Goal: Download file/media

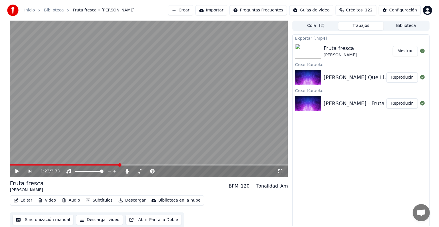
scroll to position [26, 0]
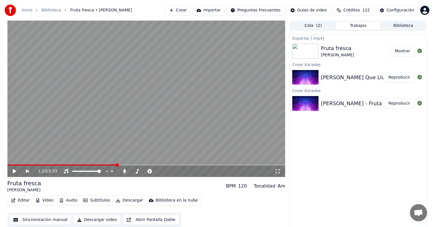
click at [396, 80] on button "Reproducir" at bounding box center [399, 77] width 31 height 10
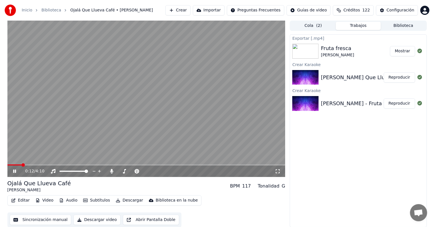
drag, startPoint x: 23, startPoint y: 163, endPoint x: 0, endPoint y: 157, distance: 23.6
click at [0, 157] on div "0:12 / 4:10 Ojalá Que Llueva Café [PERSON_NAME] BPM 117 Tonalidad G Editar Vide…" at bounding box center [217, 124] width 434 height 207
click at [386, 9] on button "Configuración" at bounding box center [397, 10] width 42 height 10
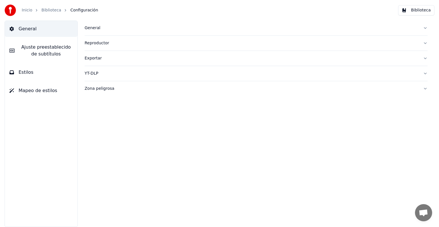
click at [28, 55] on span "Ajuste preestablecido de subtítulos" at bounding box center [46, 51] width 54 height 14
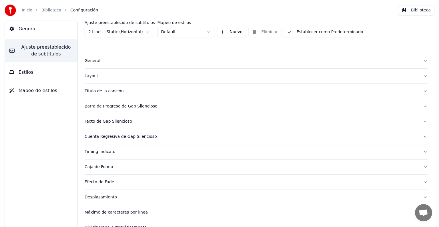
click at [102, 92] on div "Título de la canción" at bounding box center [252, 91] width 334 height 6
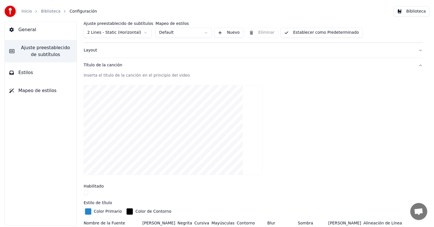
scroll to position [29, 0]
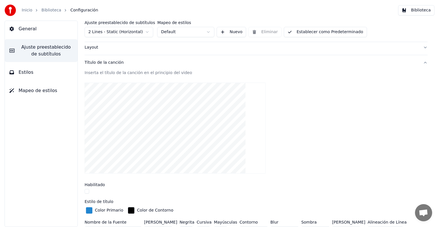
click at [86, 190] on button "button" at bounding box center [87, 191] width 5 height 5
click at [53, 9] on link "Biblioteca" at bounding box center [51, 10] width 20 height 6
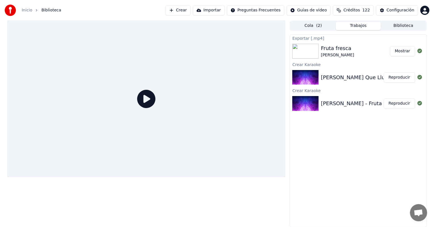
click at [151, 101] on icon at bounding box center [146, 99] width 18 height 18
click at [93, 108] on div at bounding box center [146, 99] width 278 height 156
click at [91, 108] on div at bounding box center [146, 99] width 278 height 156
click at [146, 101] on icon at bounding box center [146, 99] width 18 height 18
click at [200, 105] on div at bounding box center [146, 99] width 278 height 156
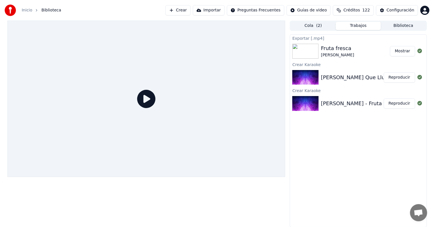
click at [397, 77] on button "Reproducir" at bounding box center [399, 77] width 31 height 10
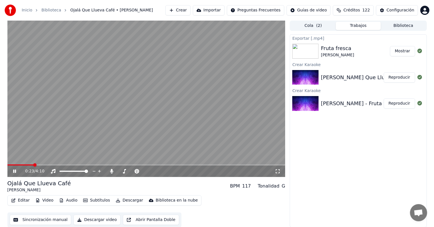
click at [124, 201] on button "Descargar" at bounding box center [129, 200] width 32 height 8
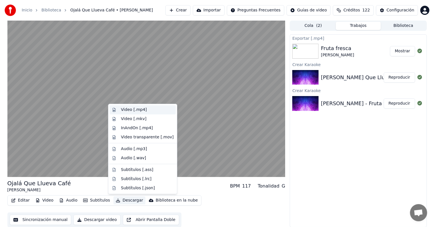
click at [129, 112] on div "Video [.mp4]" at bounding box center [134, 110] width 26 height 6
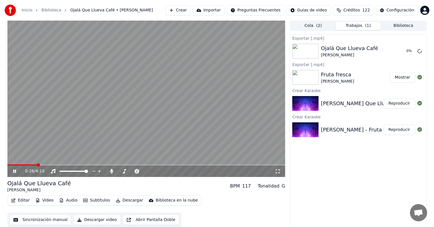
click at [71, 118] on video at bounding box center [146, 99] width 278 height 156
